Goal: Information Seeking & Learning: Check status

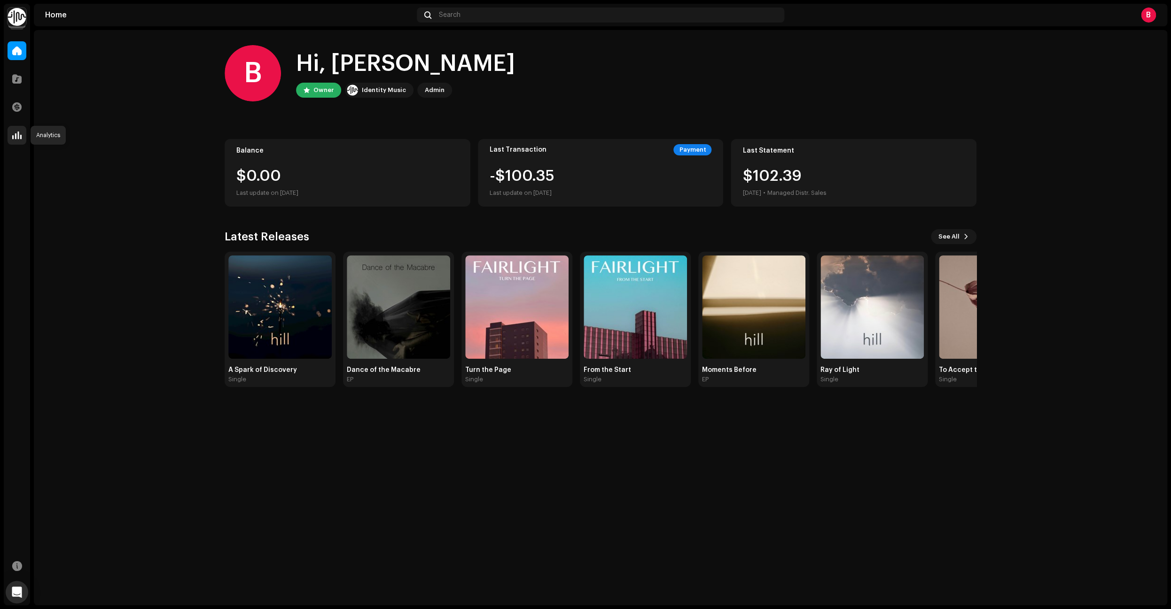
click at [15, 137] on span at bounding box center [16, 136] width 9 height 8
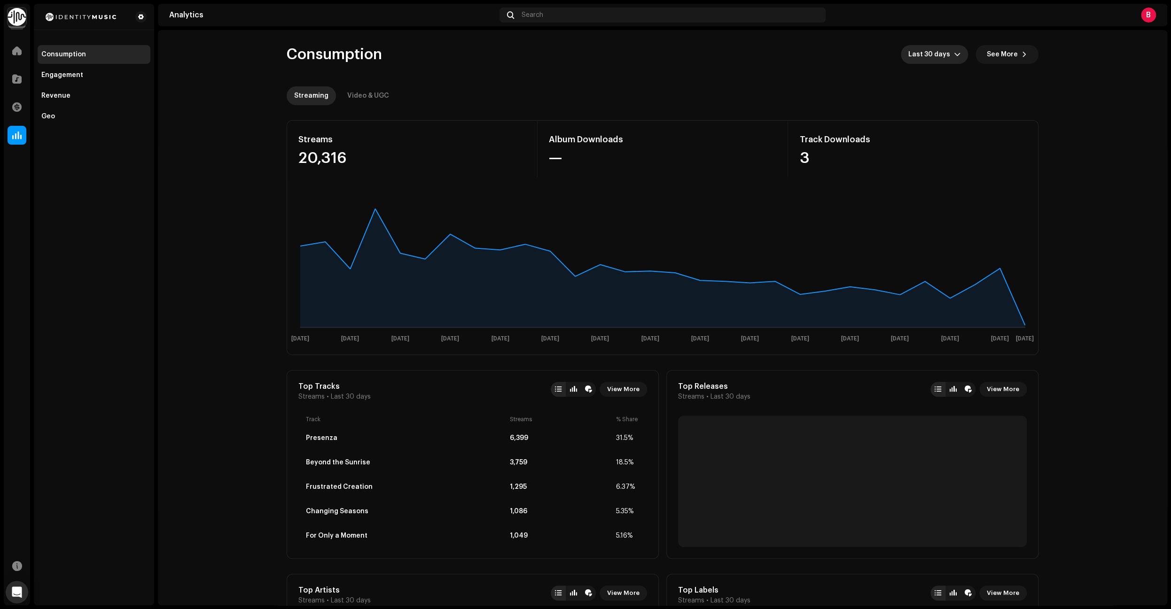
click at [959, 60] on div "dropdown trigger" at bounding box center [957, 54] width 7 height 19
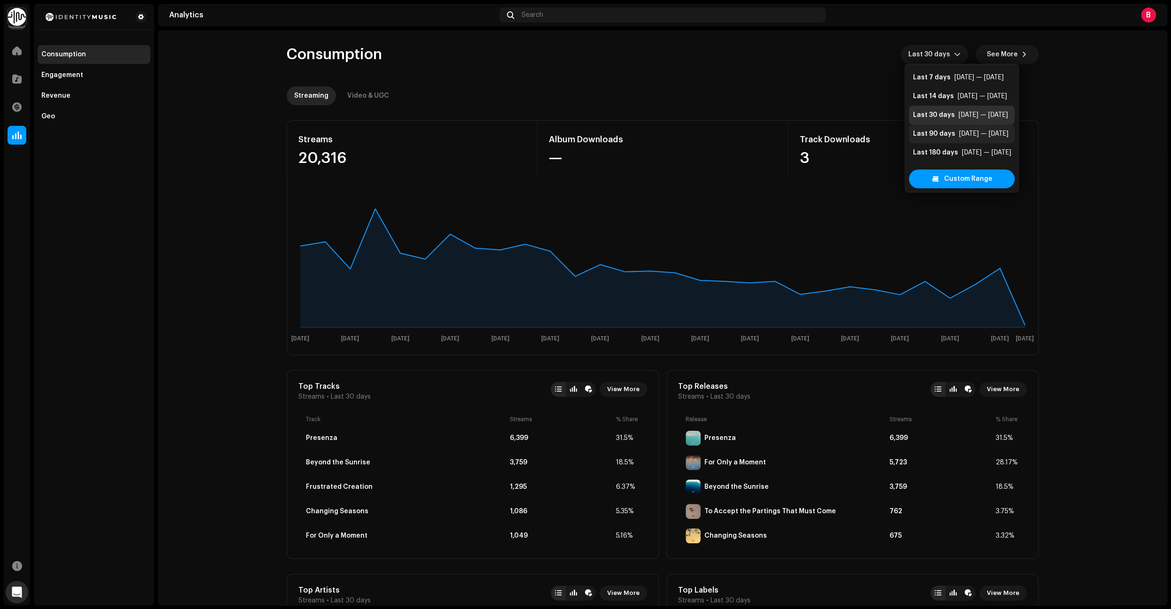
click at [947, 134] on div "Last 90 days" at bounding box center [934, 133] width 42 height 9
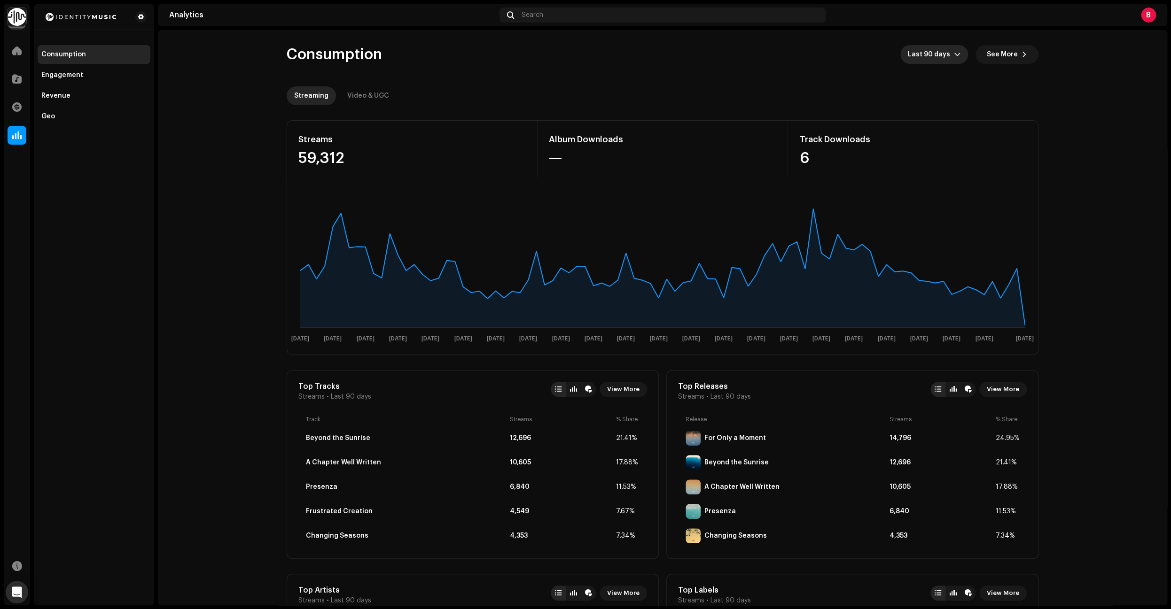
click at [961, 56] on icon "dropdown trigger" at bounding box center [957, 54] width 7 height 7
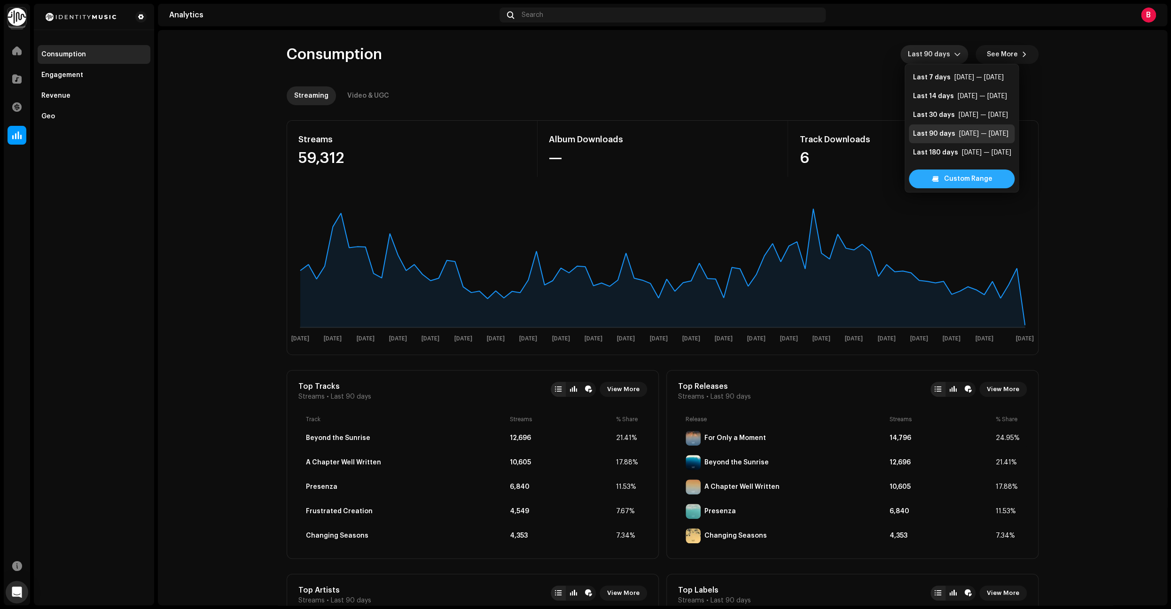
scroll to position [15, 0]
click at [939, 156] on div "Last 365 days" at bounding box center [935, 156] width 45 height 9
